Goal: Find specific page/section: Find specific page/section

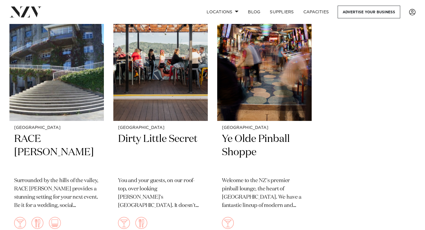
scroll to position [458, 0]
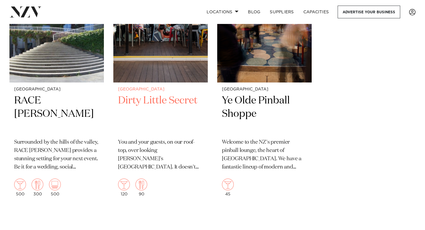
click at [178, 92] on div "Wellington Dirty Little Secret You and your guests, on our roof-top, over looki…" at bounding box center [160, 141] width 95 height 118
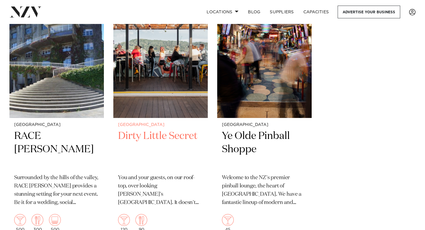
scroll to position [0, 0]
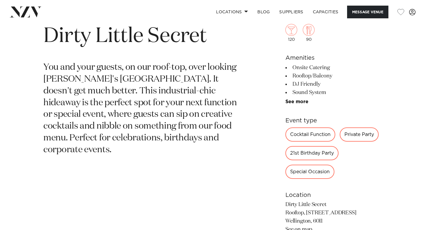
scroll to position [247, 0]
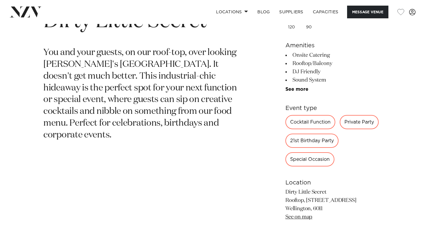
click at [308, 144] on div "21st Birthday Party" at bounding box center [312, 141] width 53 height 14
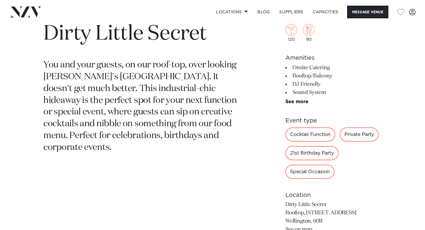
scroll to position [235, 0]
click at [305, 155] on div "21st Birthday Party" at bounding box center [312, 153] width 53 height 14
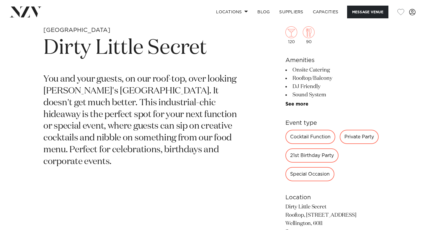
scroll to position [218, 0]
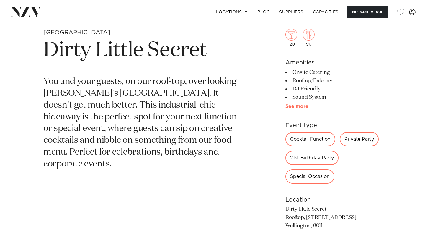
click at [299, 107] on link "See more" at bounding box center [309, 106] width 46 height 5
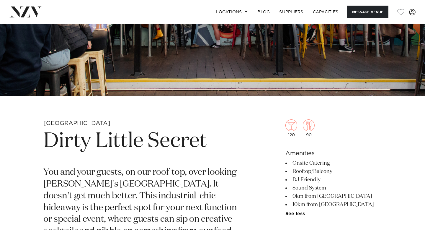
scroll to position [0, 0]
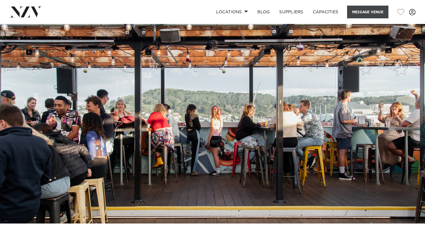
click at [361, 16] on button "Message Venue" at bounding box center [367, 12] width 41 height 13
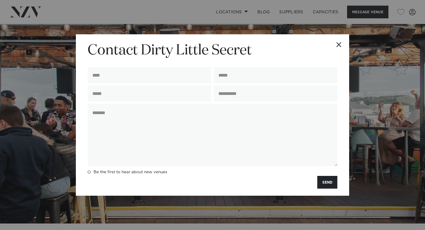
click at [338, 42] on button "Close" at bounding box center [339, 44] width 21 height 21
